Goal: Task Accomplishment & Management: Manage account settings

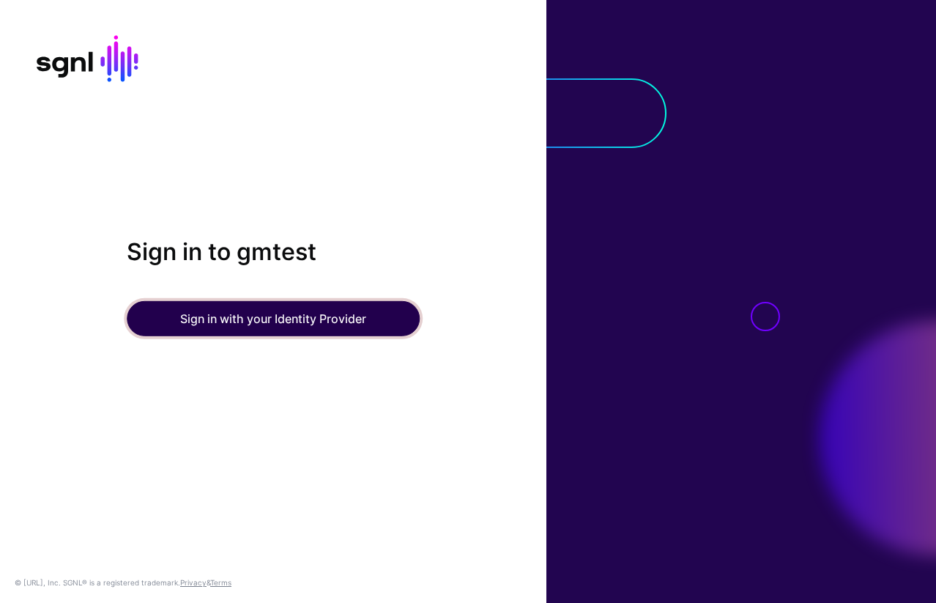
click at [259, 325] on button "Sign in with your Identity Provider" at bounding box center [273, 318] width 293 height 35
click at [278, 324] on button "Sign in with your Identity Provider" at bounding box center [273, 318] width 293 height 35
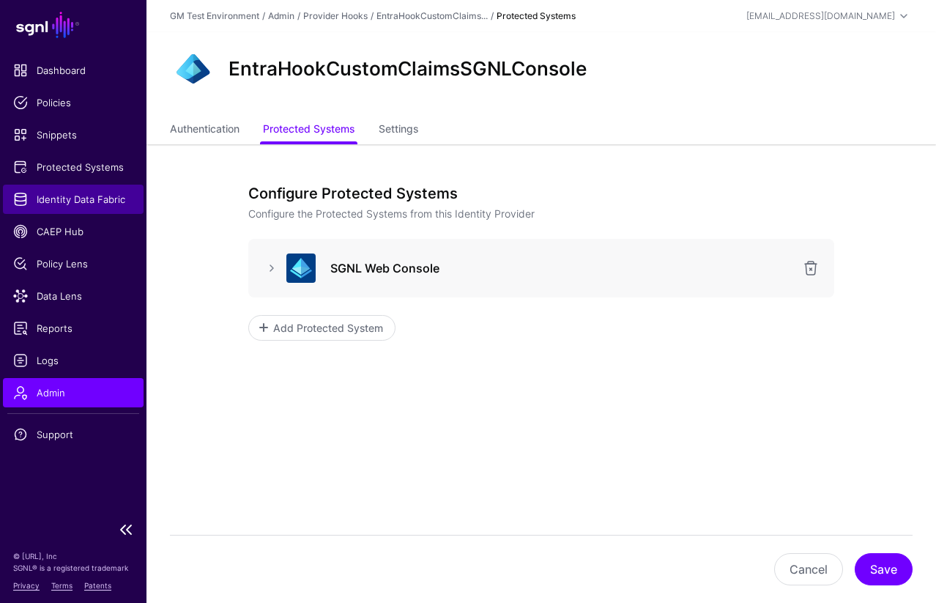
click at [47, 196] on span "Identity Data Fabric" at bounding box center [73, 199] width 120 height 15
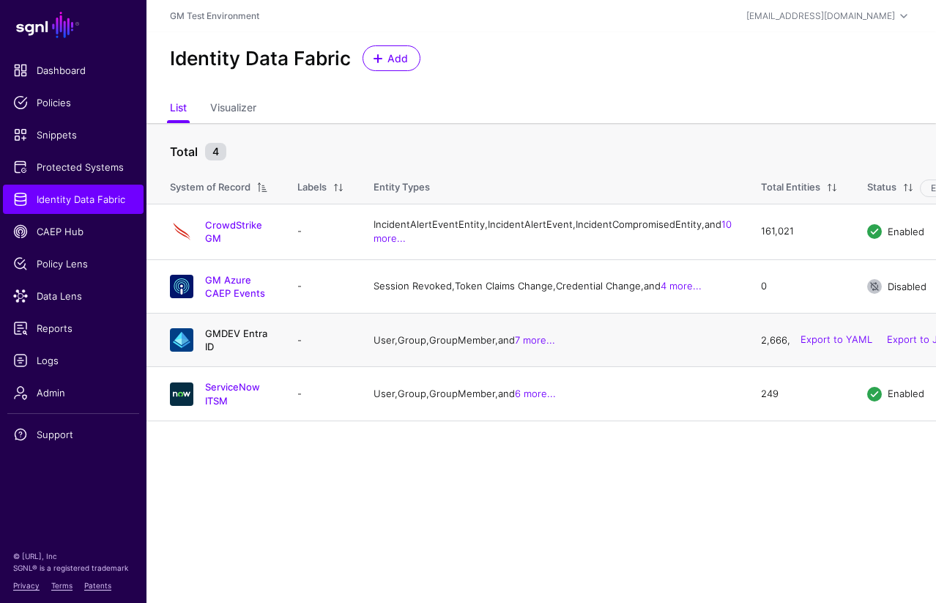
click at [250, 352] on link "GMDEV Entra ID" at bounding box center [236, 339] width 62 height 25
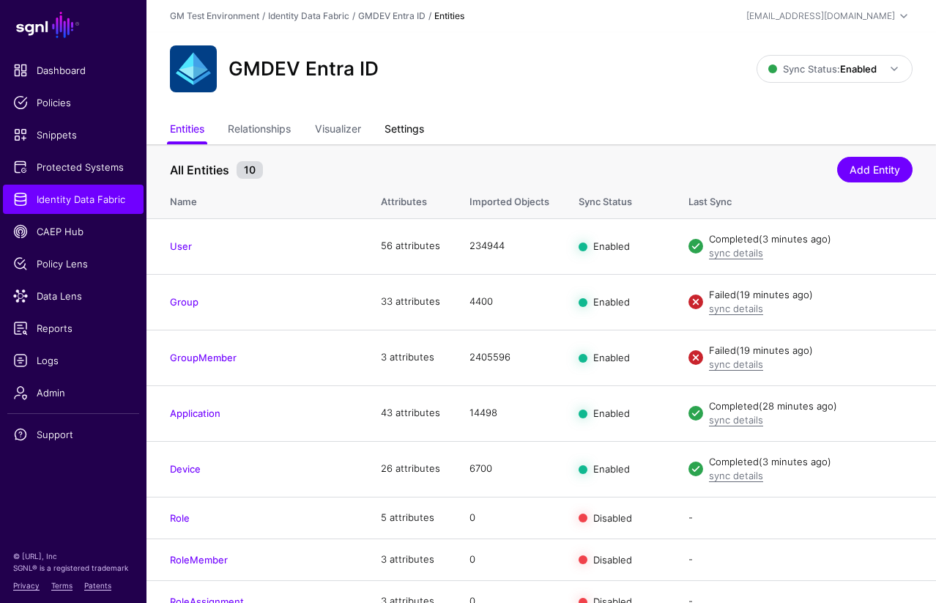
click at [406, 133] on link "Settings" at bounding box center [405, 130] width 40 height 28
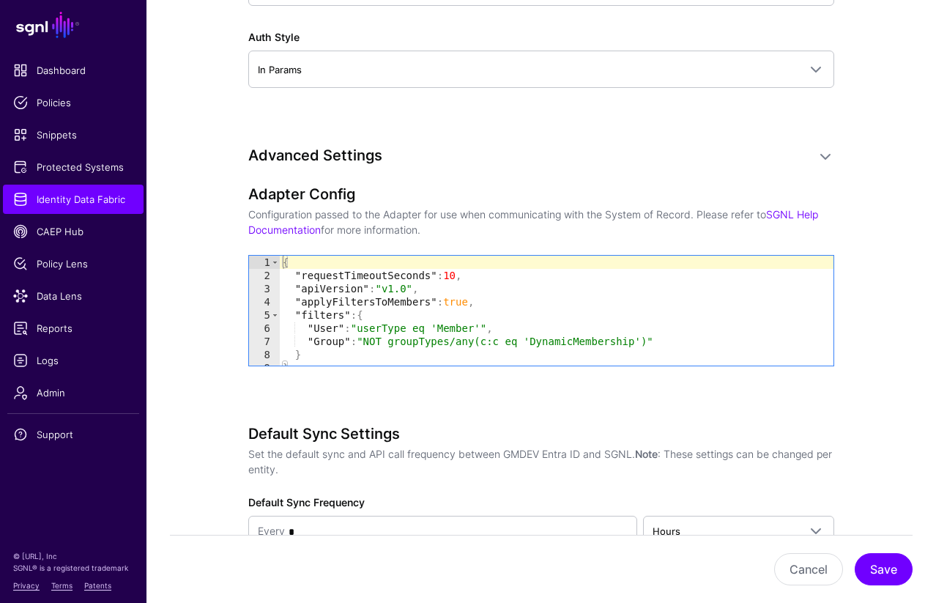
scroll to position [1381, 0]
type textarea "**********"
click at [494, 302] on div "{ "requestTimeoutSeconds" : 10 , "apiVersion" : "v1.0" , "applyFiltersToMembers…" at bounding box center [557, 323] width 554 height 136
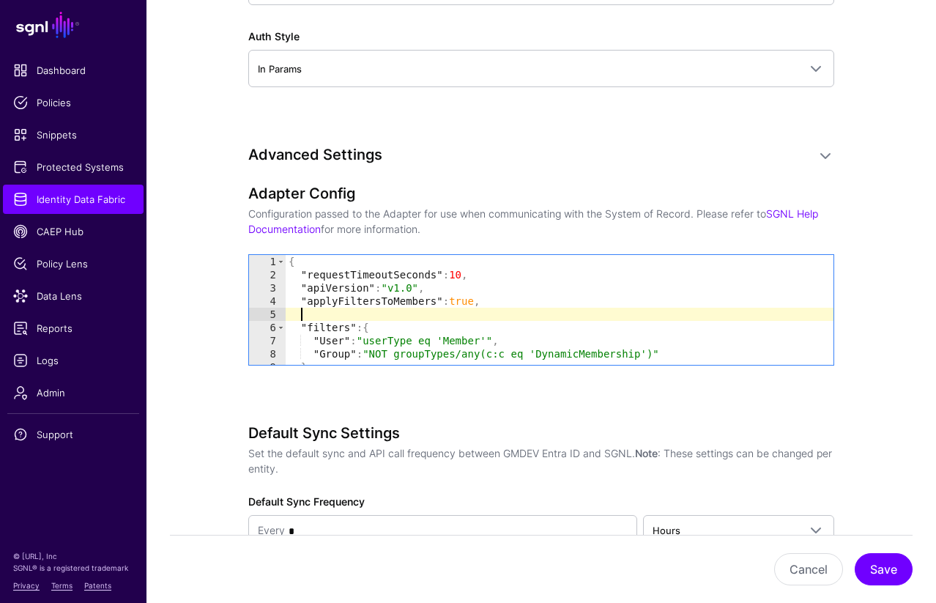
paste textarea "**********"
click at [303, 314] on div "{ "requestTimeoutSeconds" : 10 , "apiVersion" : "v1.0" , "applyFiltersToMembers…" at bounding box center [560, 323] width 548 height 136
click at [421, 313] on div "{ "requestTimeoutSeconds" : 10 , "apiVersion" : "v1.0" , "applyFiltersToMembers…" at bounding box center [560, 323] width 548 height 136
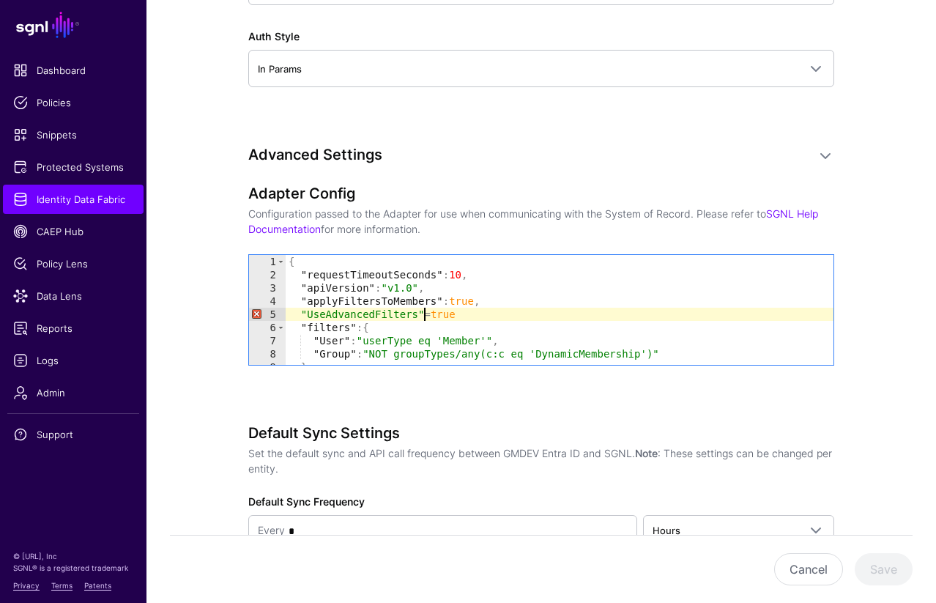
click at [438, 317] on div "{ "requestTimeoutSeconds" : 10 , "apiVersion" : "v1.0" , "applyFiltersToMembers…" at bounding box center [560, 323] width 548 height 136
click at [489, 314] on div "{ "requestTimeoutSeconds" : 10 , "apiVersion" : "v1.0" , "applyFiltersToMembers…" at bounding box center [560, 323] width 548 height 136
drag, startPoint x: 297, startPoint y: 310, endPoint x: 483, endPoint y: 316, distance: 185.4
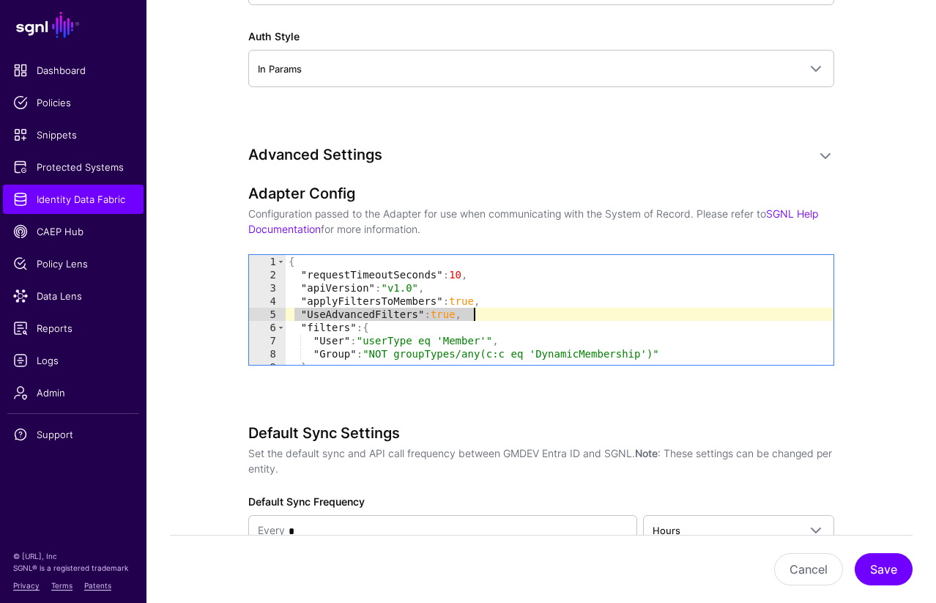
click at [483, 316] on div "{ "requestTimeoutSeconds" : 10 , "apiVersion" : "v1.0" , "applyFiltersToMembers…" at bounding box center [560, 323] width 548 height 136
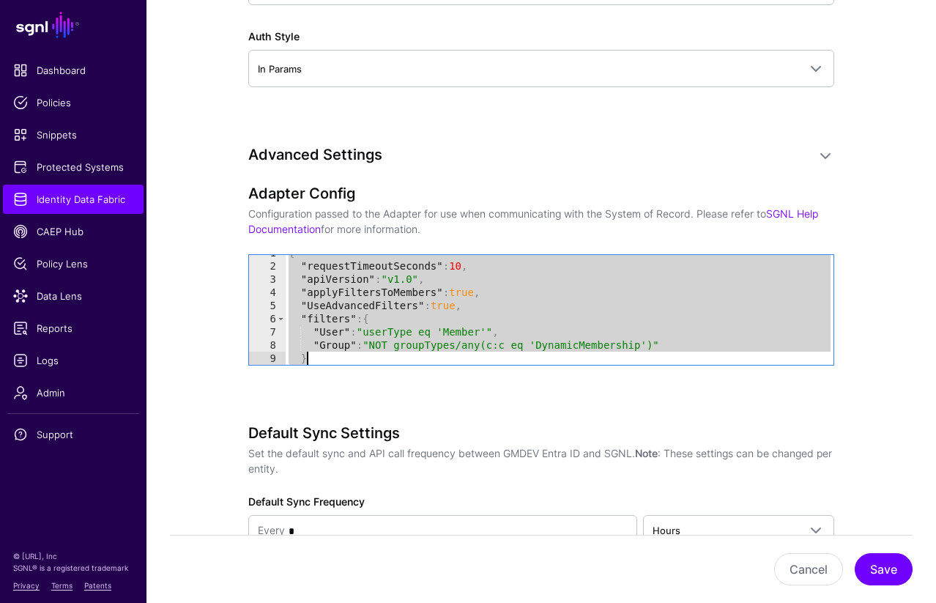
scroll to position [22, 0]
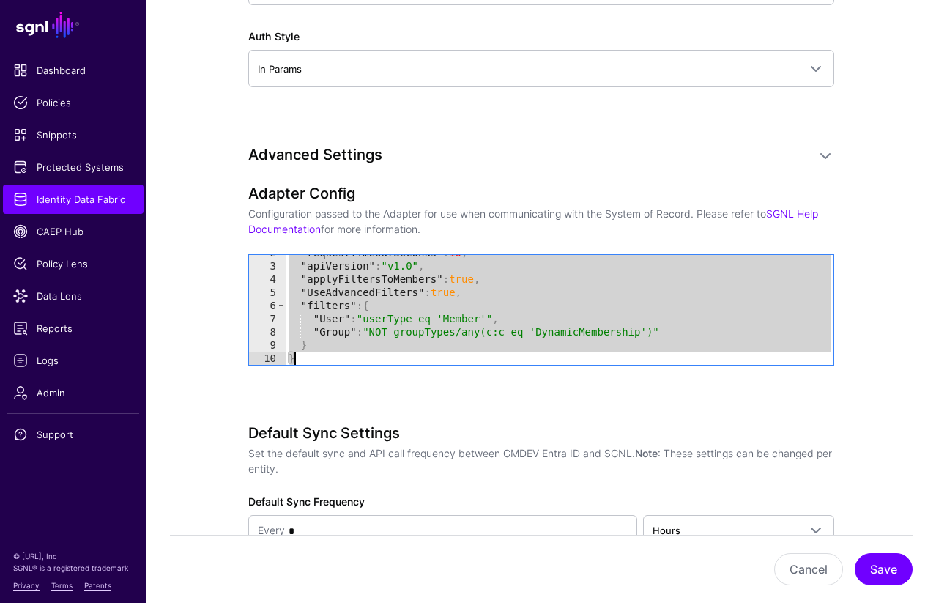
drag, startPoint x: 291, startPoint y: 264, endPoint x: 335, endPoint y: 369, distance: 114.5
click at [335, 369] on div "**********" at bounding box center [541, 296] width 586 height 222
type textarea "* *"
click at [880, 568] on button "Save" at bounding box center [884, 569] width 58 height 32
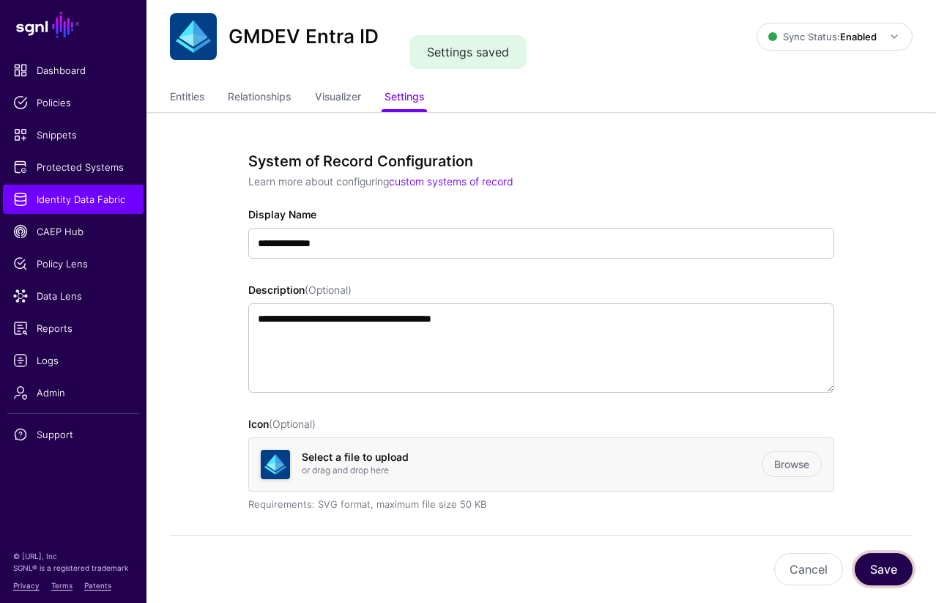
scroll to position [0, 0]
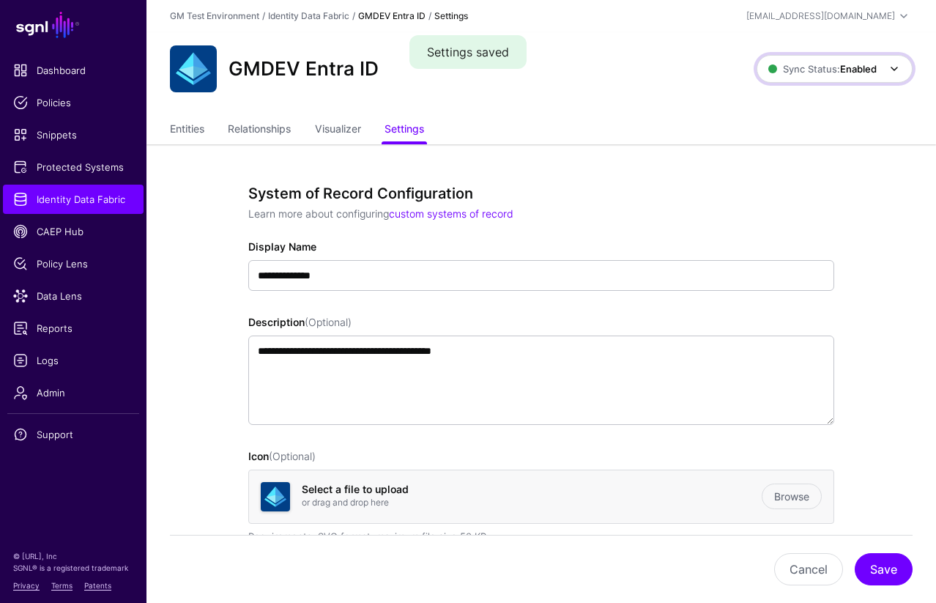
click at [850, 75] on span "Sync Status: Enabled" at bounding box center [822, 69] width 108 height 16
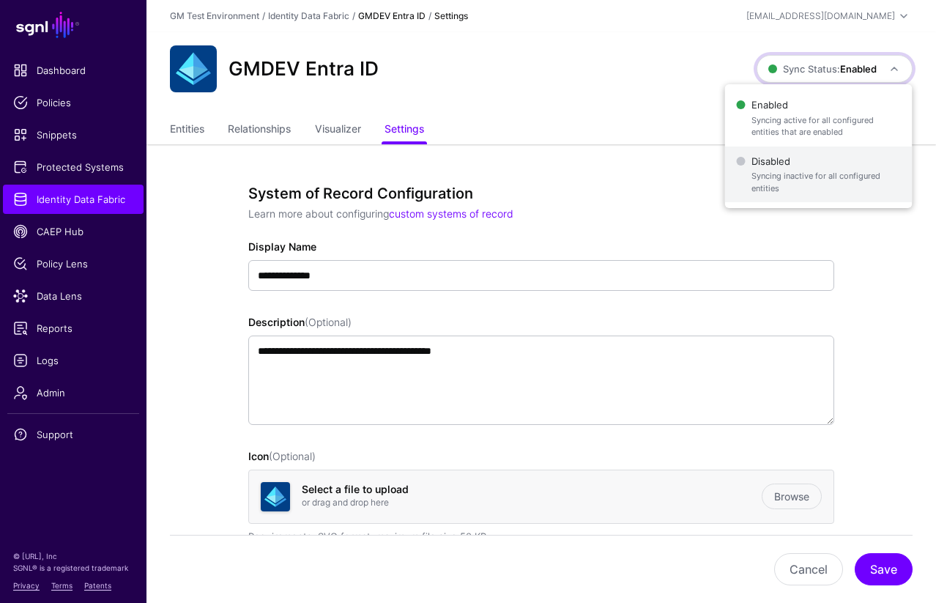
click at [798, 155] on span "Disabled Syncing inactive for all configured entities" at bounding box center [819, 175] width 164 height 48
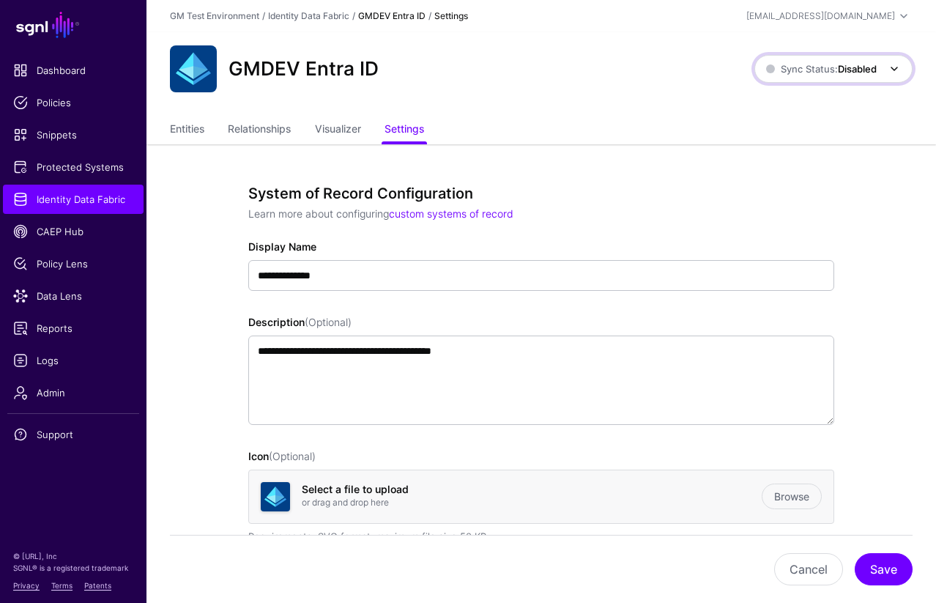
click at [840, 74] on strong "Disabled" at bounding box center [857, 69] width 39 height 12
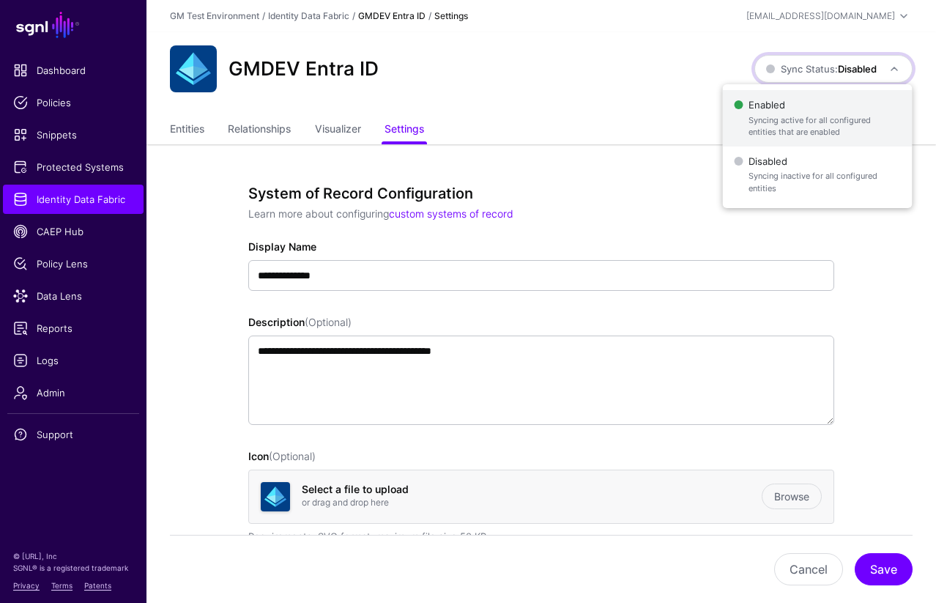
click at [785, 105] on span "Enabled Syncing active for all configured entities that are enabled" at bounding box center [817, 118] width 166 height 48
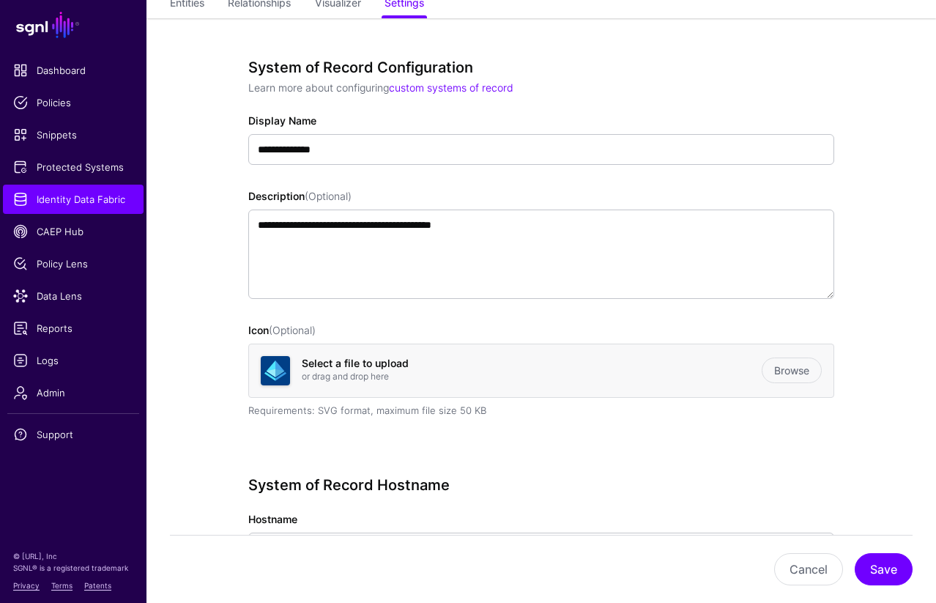
scroll to position [131, 0]
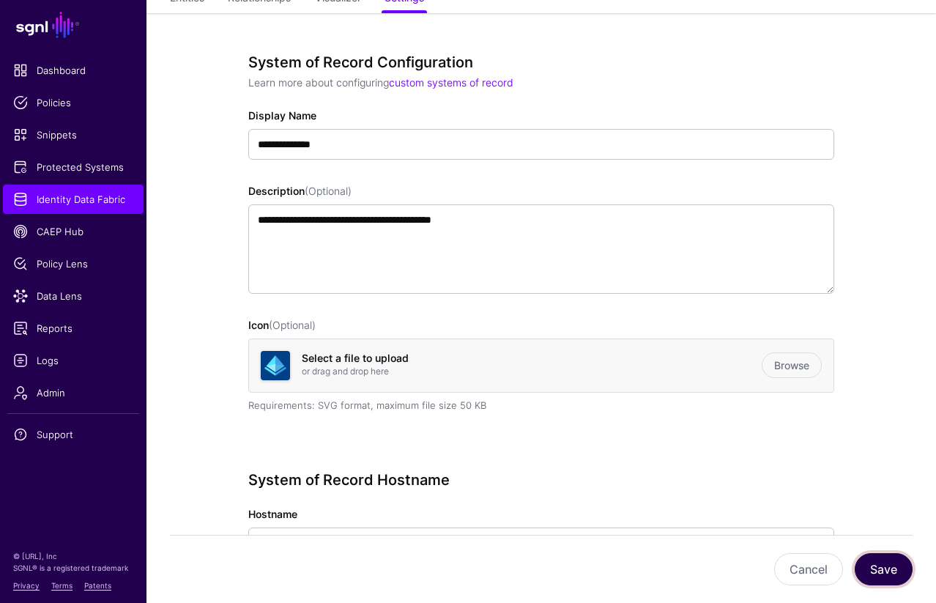
click at [888, 568] on button "Save" at bounding box center [884, 569] width 58 height 32
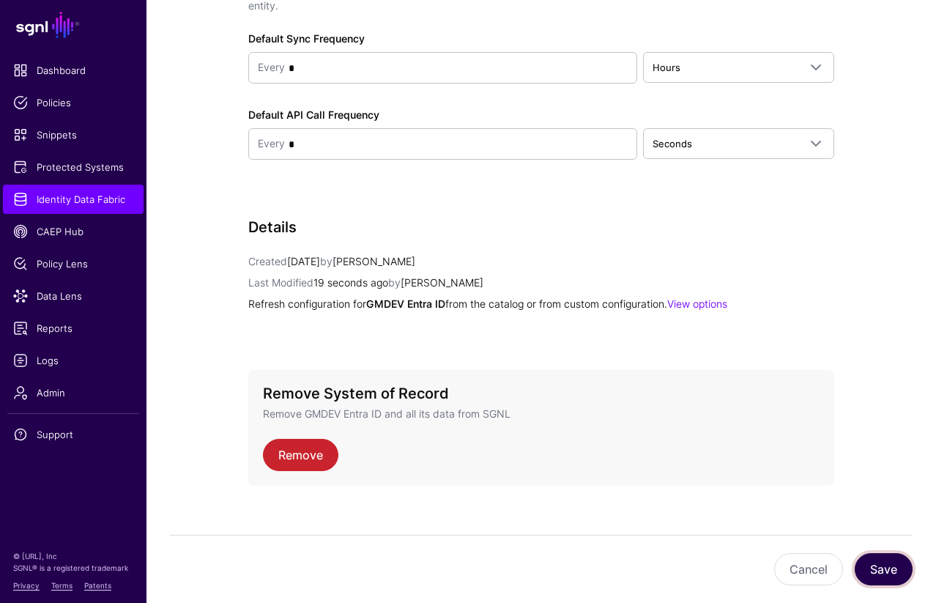
scroll to position [1847, 0]
